Goal: Task Accomplishment & Management: Use online tool/utility

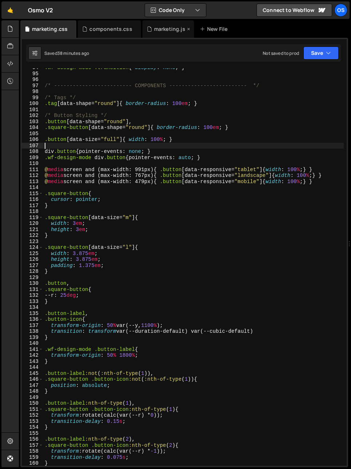
click at [161, 27] on div "marketing.js" at bounding box center [169, 28] width 31 height 7
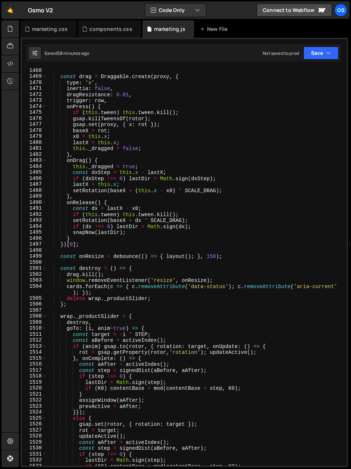
scroll to position [1403, 0]
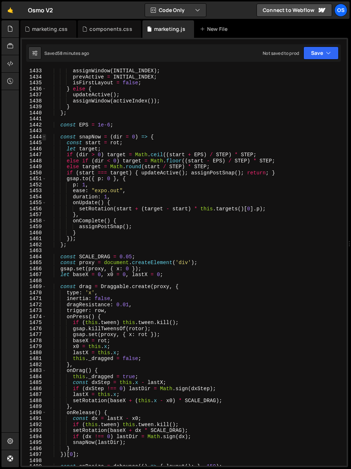
click at [45, 137] on span at bounding box center [44, 137] width 4 height 6
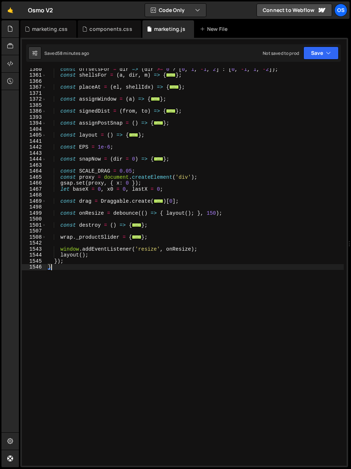
scroll to position [698, 0]
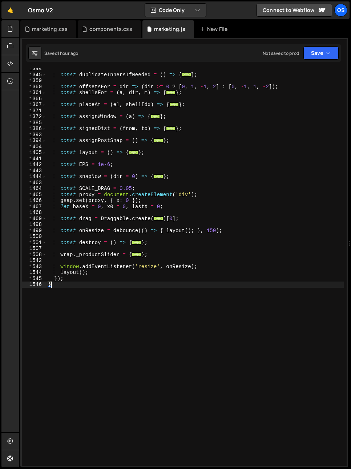
click at [72, 292] on div "const duplicateInnersIfNeeded = ( ) => { ... } ; const offsetsFor = dir => ( di…" at bounding box center [195, 270] width 297 height 409
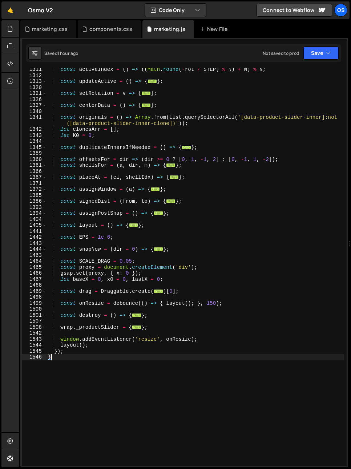
click at [124, 192] on div "const activeIndex = ( ) => (( Math . round ( - rot / STEP ) % N ) + N ) % N ; c…" at bounding box center [195, 270] width 297 height 409
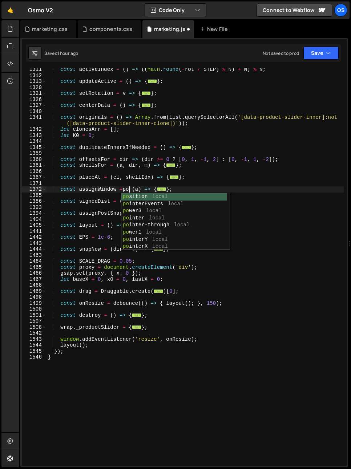
scroll to position [0, 6]
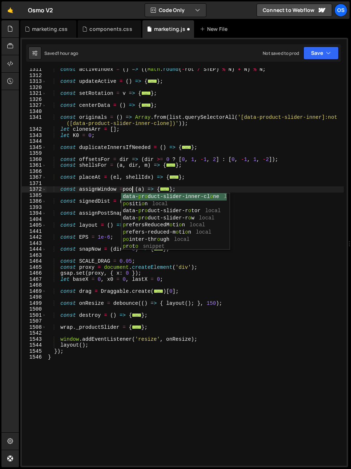
type textarea "const assignWindow = (a) => {"
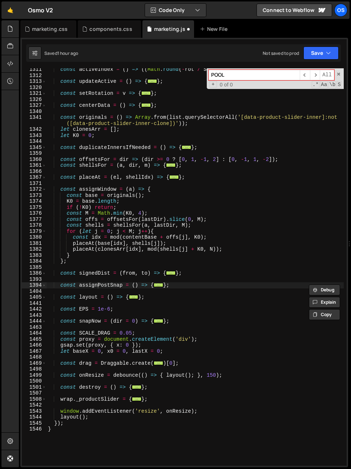
scroll to position [593, 0]
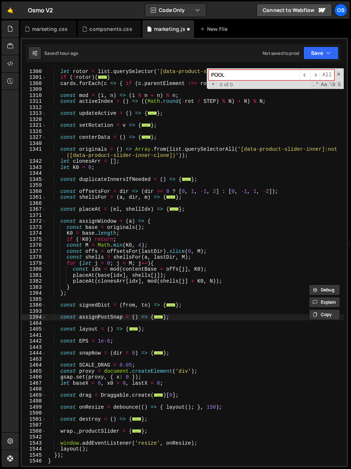
type input "POOL"
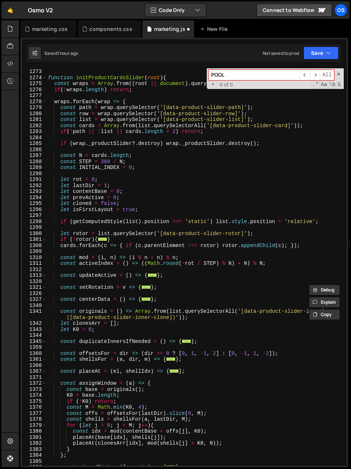
scroll to position [412, 0]
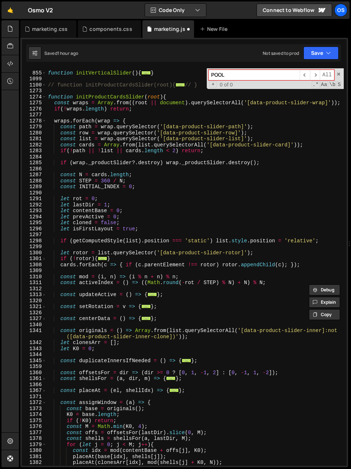
click at [88, 144] on div "function initVerticalSlider ( ) { ... } // function initProductCardsSlider(root…" at bounding box center [195, 268] width 297 height 409
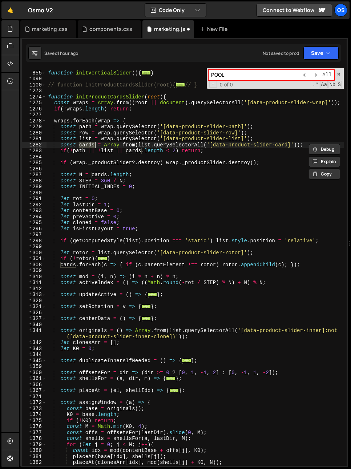
click at [88, 144] on div "function initVerticalSlider ( ) { ... } // function initProductCardsSlider(root…" at bounding box center [195, 268] width 297 height 409
click at [236, 153] on div "function initVerticalSlider ( ) { ... } // function initProductCardsSlider(root…" at bounding box center [195, 268] width 297 height 409
type textarea "if(!path || !list || cards.length < 2) return;"
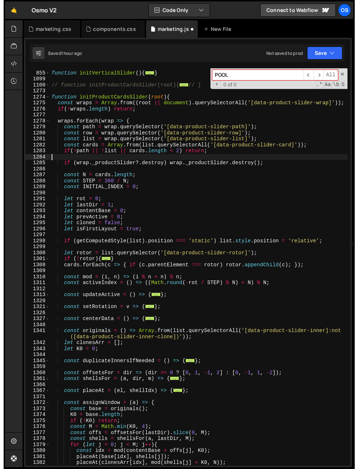
scroll to position [0, 0]
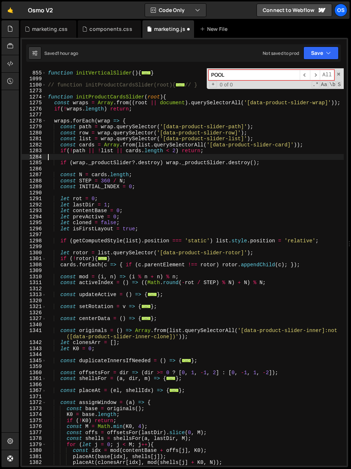
type textarea "if (wrap._productSlider?.destroy) wrap._productSlider.destroy();"
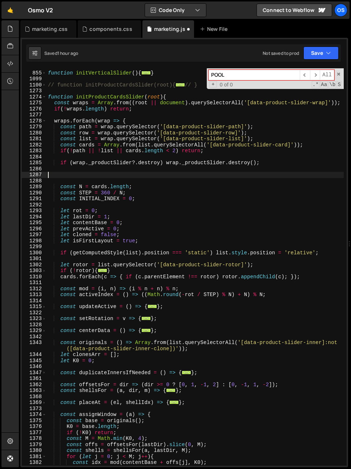
paste textarea "const CLONES = new Array(K0);"
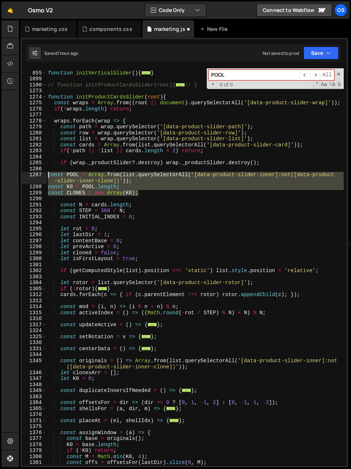
drag, startPoint x: 140, startPoint y: 194, endPoint x: 39, endPoint y: 178, distance: 102.0
click at [39, 178] on div "const CLONES = new Array(K0); 854 855 1099 1100 1273 1274 1275 1276 1277 1278 1…" at bounding box center [184, 266] width 325 height 397
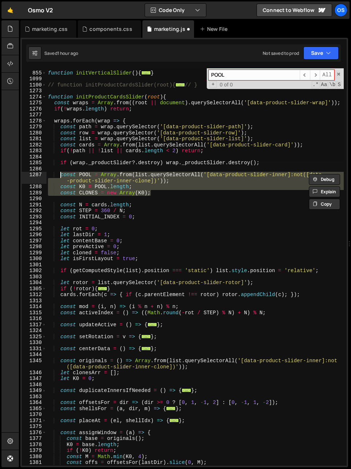
click at [92, 193] on div "function initVerticalSlider ( ) { ... } // function initProductCardsSlider(root…" at bounding box center [195, 266] width 297 height 397
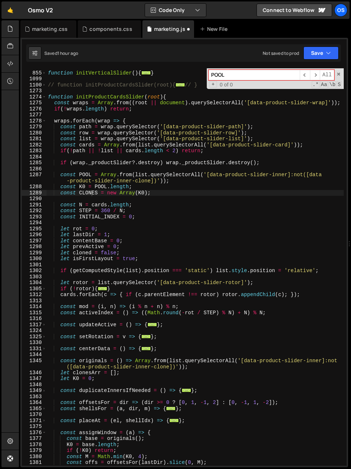
click at [0, 178] on html "Projects [GEOGRAPHIC_DATA] Blog Os Your current team is [PERSON_NAME] Projects …" at bounding box center [175, 234] width 351 height 469
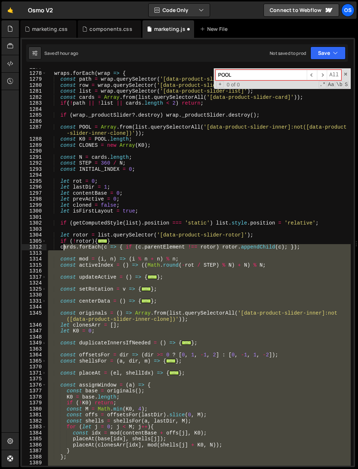
scroll to position [328, 0]
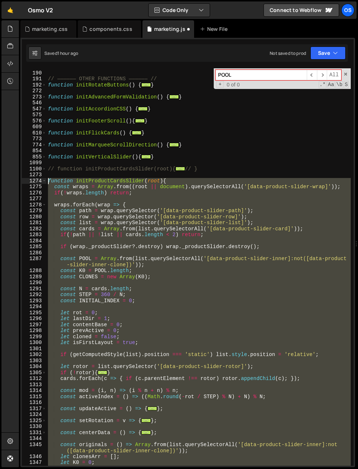
drag, startPoint x: 134, startPoint y: 298, endPoint x: 29, endPoint y: 180, distance: 157.7
click at [29, 181] on div "} 189 190 191 192 272 273 546 547 575 576 609 610 773 774 854 855 1099 1100 127…" at bounding box center [188, 266] width 332 height 397
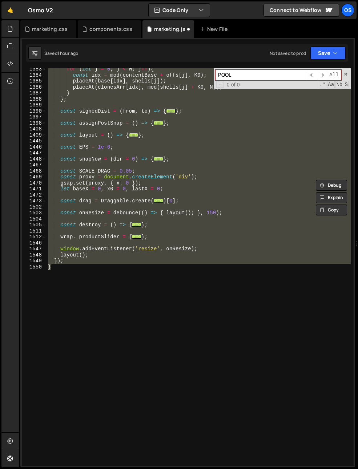
paste textarea "}"
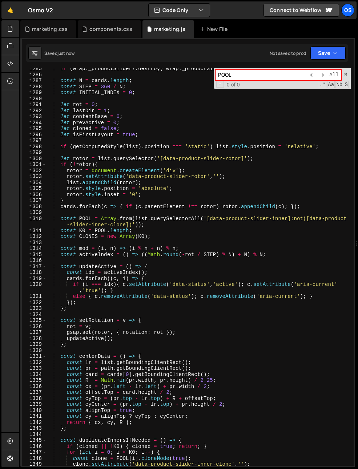
scroll to position [506, 0]
click at [43, 165] on span at bounding box center [44, 165] width 4 height 6
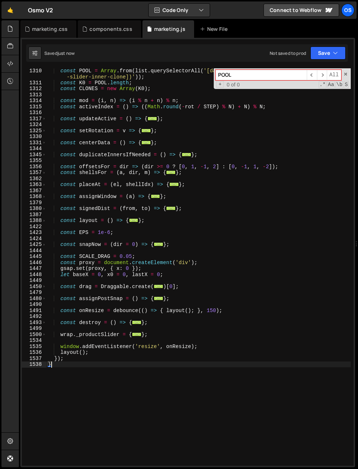
scroll to position [391, 0]
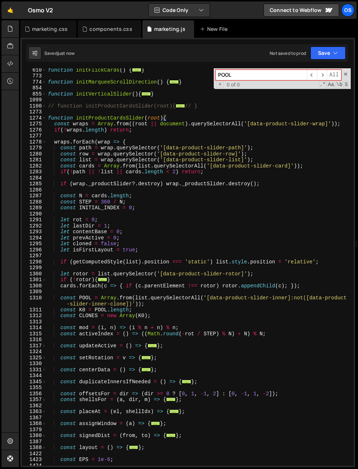
click at [143, 199] on div "function initFlickCards ( ) { ... } function initMarqueeScrollDirection ( ) { .…" at bounding box center [199, 271] width 304 height 409
click at [348, 76] on div "POOL ​ ​ All Replace All + 0 of 0 .* Aa \b S" at bounding box center [282, 78] width 137 height 21
click at [346, 74] on span at bounding box center [345, 74] width 5 height 5
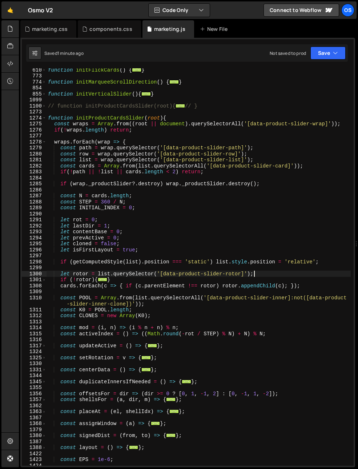
click at [273, 276] on div "function initFlickCards ( ) { ... } function initMarqueeScrollDirection ( ) { .…" at bounding box center [199, 271] width 304 height 409
click at [258, 261] on div "function initFlickCards ( ) { ... } function initMarqueeScrollDirection ( ) { .…" at bounding box center [199, 271] width 304 height 409
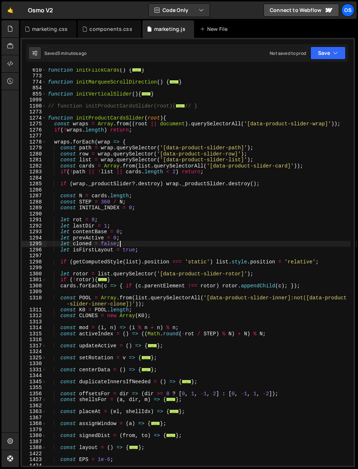
click at [161, 242] on div "function initFlickCards ( ) { ... } function initMarqueeScrollDirection ( ) { .…" at bounding box center [199, 271] width 304 height 409
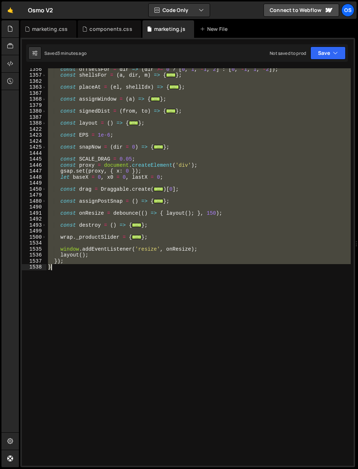
scroll to position [715, 0]
drag, startPoint x: 49, startPoint y: 117, endPoint x: 95, endPoint y: 342, distance: 229.5
click at [95, 342] on div "const offsetsFor = dir => ( dir >= 0 ? [ 0 , 1 , - 1 , 2 ] : [ 0 , - 1 , 1 , - …" at bounding box center [199, 270] width 304 height 409
click at [211, 316] on div "const offsetsFor = dir => ( dir >= 0 ? [ 0 , 1 , - 1 , 2 ] : [ 0 , - 1 , 1 , - …" at bounding box center [199, 270] width 304 height 409
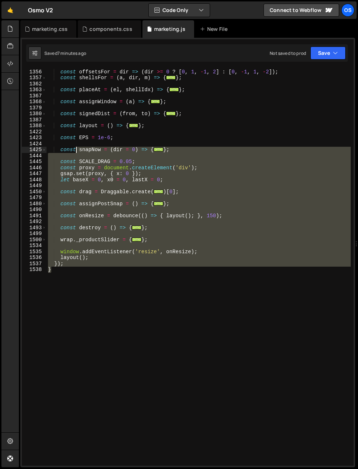
scroll to position [371, 0]
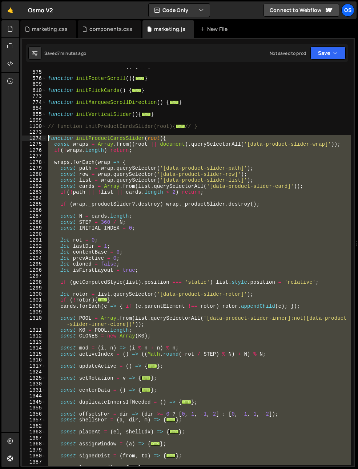
drag, startPoint x: 154, startPoint y: 309, endPoint x: 28, endPoint y: 140, distance: 210.3
click at [28, 140] on div "} 547 575 576 609 610 773 774 854 855 1099 1100 1273 1274 1275 1276 1277 1278 1…" at bounding box center [188, 266] width 332 height 397
paste textarea "}"
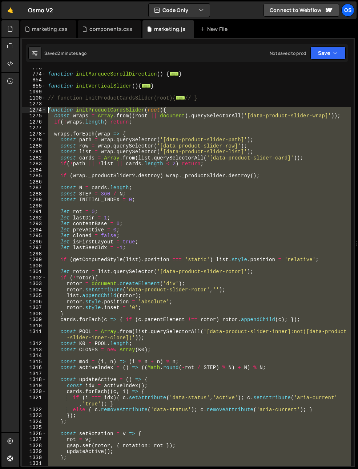
drag, startPoint x: 100, startPoint y: 411, endPoint x: 21, endPoint y: 110, distance: 311.3
click at [21, 110] on div "} 773 774 854 855 1099 1100 1273 1274 1275 1276 1277 1278 1279 1280 1281 1282 1…" at bounding box center [187, 252] width 335 height 429
paste textarea "}"
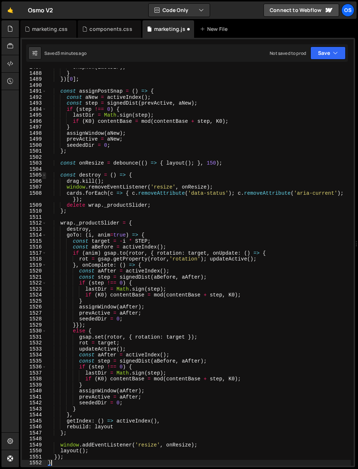
click at [43, 175] on span at bounding box center [44, 175] width 4 height 6
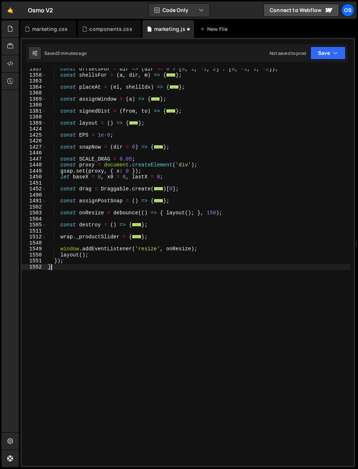
click at [121, 199] on div "const offsetsFor = dir => ( dir >= 0 ? [ 0 , 1 , - 1 , 2 ] : [ 0 , - 1 , 1 , - …" at bounding box center [199, 270] width 304 height 409
type textarea "const assignPostSnap = () => {"
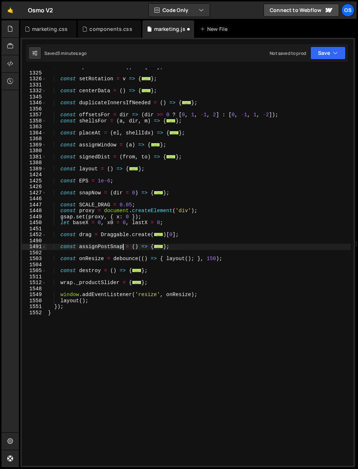
scroll to position [676, 0]
click at [100, 242] on div "const updateActive = ( ) => { ... } ; const setRotation = v => { ... } ; const …" at bounding box center [199, 268] width 304 height 409
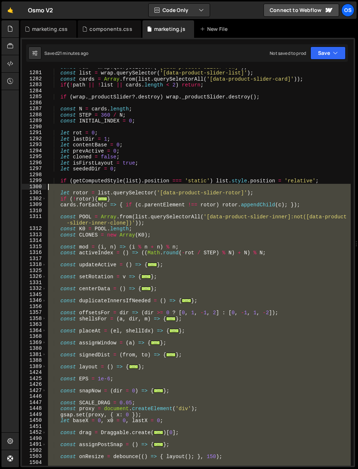
scroll to position [433, 0]
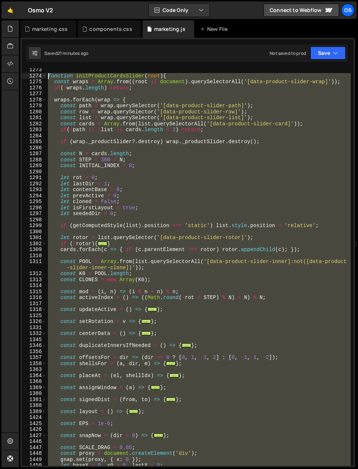
drag, startPoint x: 116, startPoint y: 325, endPoint x: 33, endPoint y: 77, distance: 260.9
click at [33, 77] on div "1273 1274 1275 1276 1277 1278 1279 1280 1281 1282 1283 1284 1285 1286 1287 1288…" at bounding box center [188, 266] width 332 height 397
paste textarea "}"
type textarea "}"
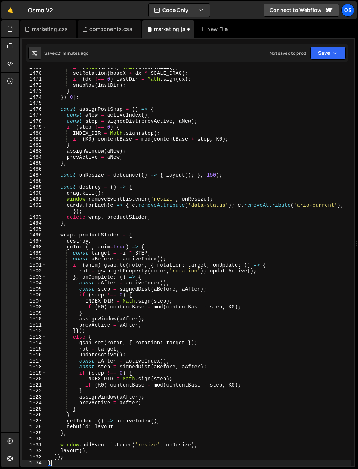
click at [44, 175] on div "1487" at bounding box center [34, 175] width 25 height 6
click at [44, 186] on span at bounding box center [44, 187] width 4 height 6
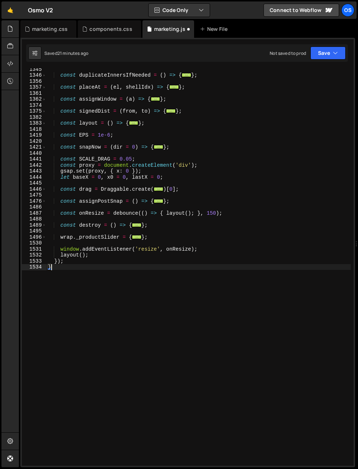
click at [118, 194] on div "const duplicateInnersIfNeeded = ( ) => { ... } ; const placeAt = ( el , shellId…" at bounding box center [199, 270] width 304 height 409
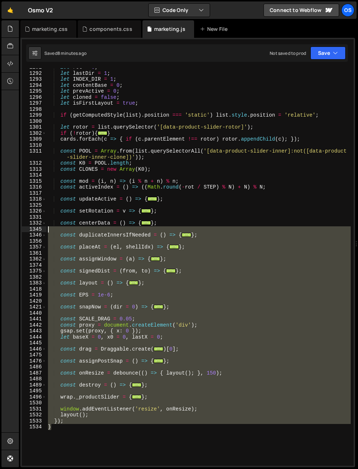
scroll to position [275, 0]
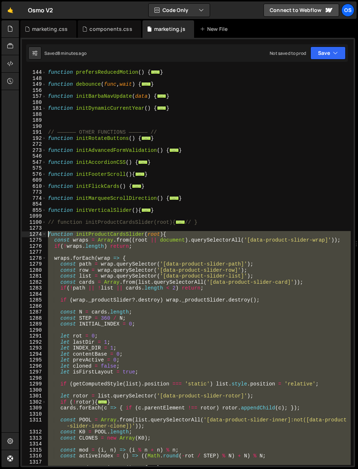
drag, startPoint x: 81, startPoint y: 277, endPoint x: 30, endPoint y: 231, distance: 67.9
click at [30, 231] on div "143 144 148 149 156 157 180 181 188 189 190 191 192 272 273 546 547 575 576 609…" at bounding box center [188, 266] width 332 height 397
paste textarea "}"
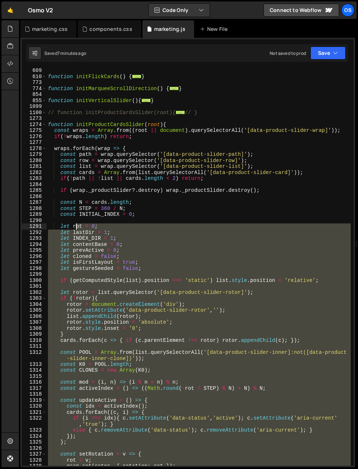
scroll to position [359, 0]
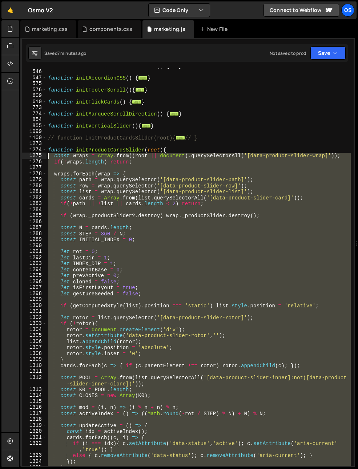
drag, startPoint x: 78, startPoint y: 284, endPoint x: 35, endPoint y: 152, distance: 139.8
click at [35, 152] on div "} 273 546 547 575 576 609 610 773 774 854 855 1099 1100 1273 1274 1275 1276 127…" at bounding box center [188, 266] width 332 height 397
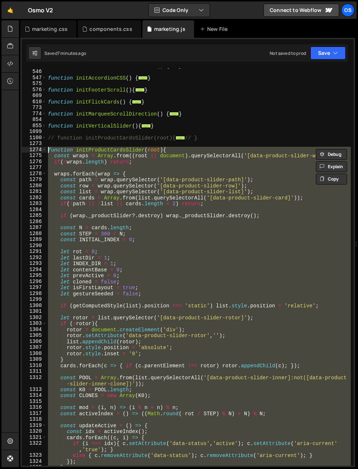
paste textarea "}"
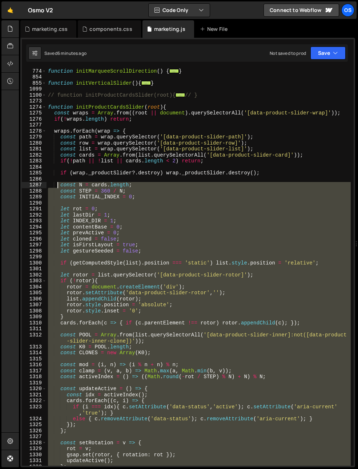
scroll to position [374, 0]
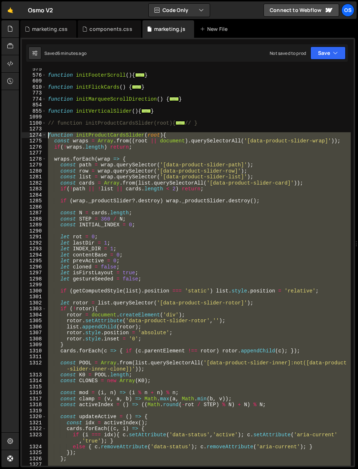
drag, startPoint x: 75, startPoint y: 298, endPoint x: 32, endPoint y: 136, distance: 167.4
click at [32, 136] on div "} 575 576 609 610 773 774 854 855 1099 1100 1273 1274 1275 1276 1277 1278 1279 …" at bounding box center [188, 266] width 332 height 397
paste textarea "}"
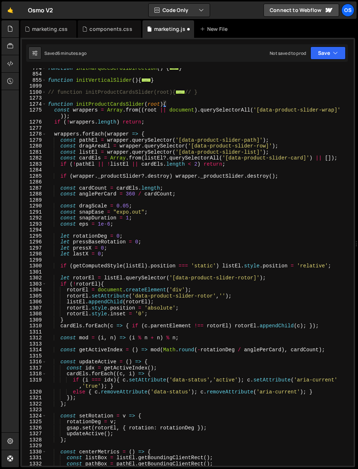
scroll to position [296, 0]
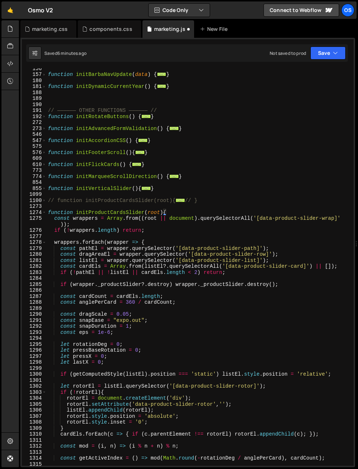
click at [78, 224] on div "function initBarbaNavUpdate ( data ) { ... } function initDynamicCurrentYear ( …" at bounding box center [199, 269] width 304 height 409
type textarea "const wrappers = Array.from((root || document).querySelectorAll('[data-product-…"
